Goal: Information Seeking & Learning: Learn about a topic

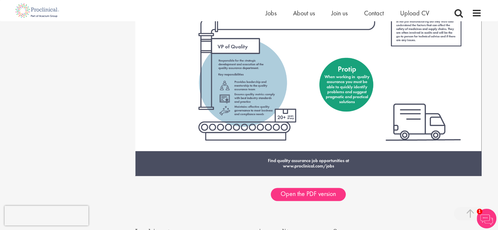
scroll to position [938, 0]
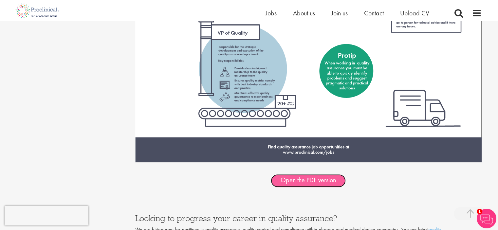
click at [294, 186] on link "Open the PDF version" at bounding box center [308, 180] width 75 height 13
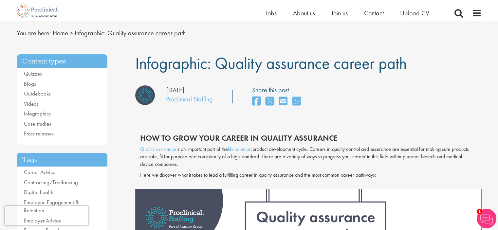
scroll to position [17, 0]
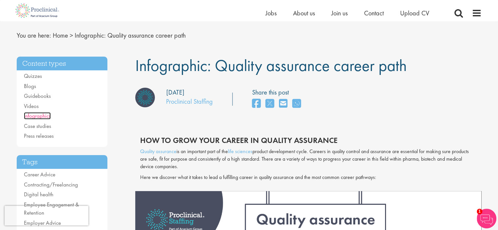
click at [39, 116] on link "Infographics" at bounding box center [37, 115] width 27 height 7
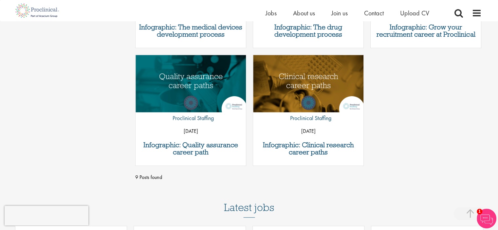
scroll to position [422, 0]
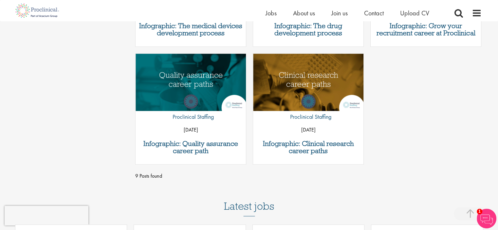
click at [494, 140] on html "This website uses cookies. By continuing to use this site, you are giving your …" at bounding box center [249, 15] width 498 height 875
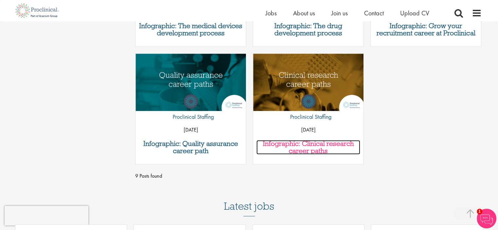
click at [306, 147] on h3 "Infographic: Clinical research career paths" at bounding box center [308, 147] width 104 height 14
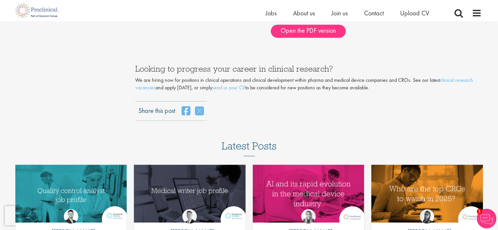
scroll to position [988, 0]
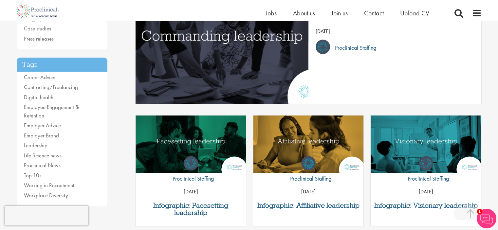
scroll to position [123, 0]
